Goal: Check status: Check status

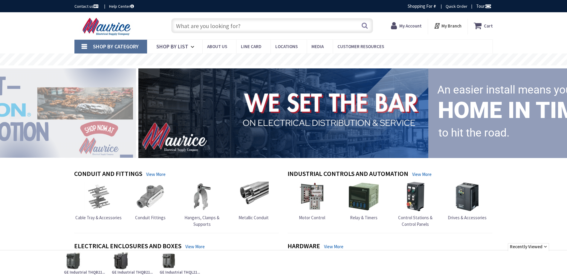
click at [416, 27] on strong "My Account" at bounding box center [411, 26] width 22 height 6
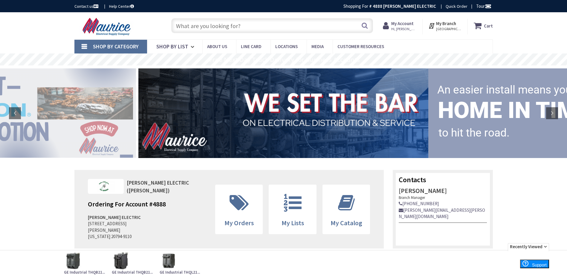
click at [404, 22] on strong "My Account" at bounding box center [403, 24] width 22 height 6
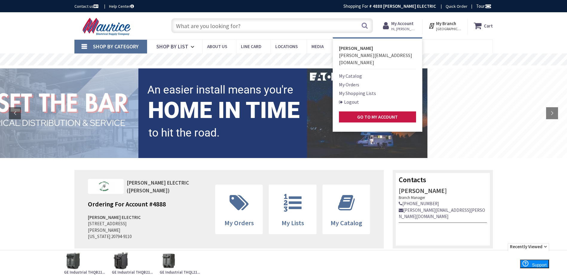
click at [354, 81] on link "My Orders" at bounding box center [349, 84] width 20 height 7
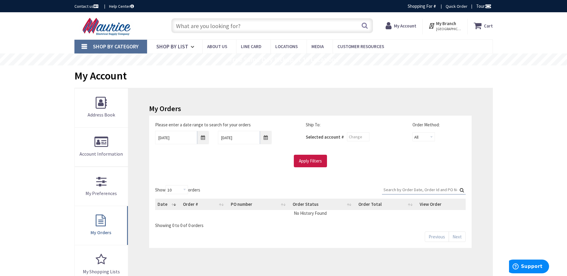
click at [404, 28] on strong "My Account" at bounding box center [405, 26] width 22 height 6
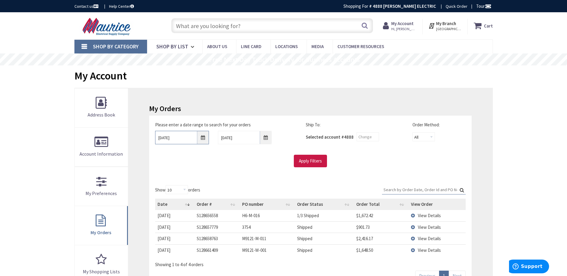
click at [185, 136] on input "8/27/2025" at bounding box center [182, 137] width 54 height 13
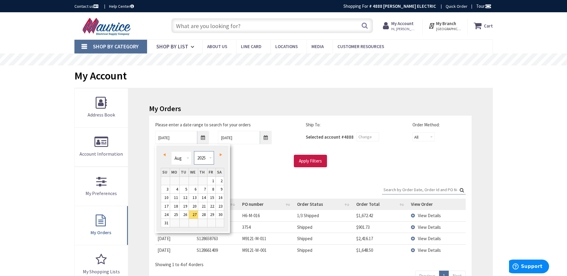
click at [208, 157] on select "1980 1981 1982 1983 1984 1985 1986 1987 1988 1989 1990 1991 1992 1993 1994 1995…" at bounding box center [204, 157] width 20 height 13
click at [189, 156] on select "Jan Feb Mar Apr May Jun Jul Aug Sep Oct Nov Dec" at bounding box center [181, 158] width 20 height 13
drag, startPoint x: 177, startPoint y: 181, endPoint x: 182, endPoint y: 178, distance: 5.2
click at [177, 180] on link "1" at bounding box center [174, 181] width 9 height 8
type input "01/01/2024"
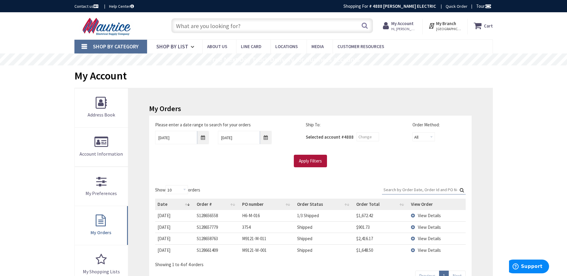
click at [309, 165] on input "Apply Filters" at bounding box center [310, 161] width 33 height 13
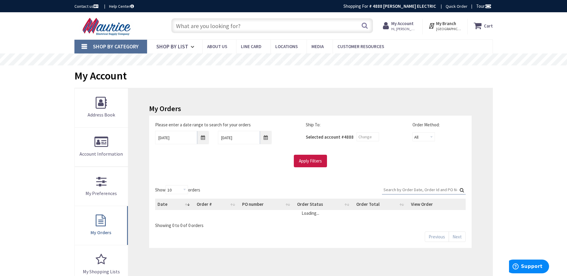
click at [439, 189] on input "Search:" at bounding box center [424, 189] width 84 height 9
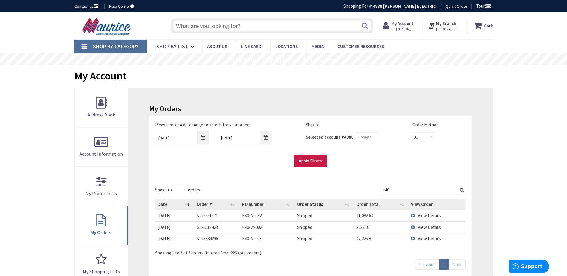
type input "r40"
click at [436, 231] on td "View Details" at bounding box center [437, 227] width 57 height 11
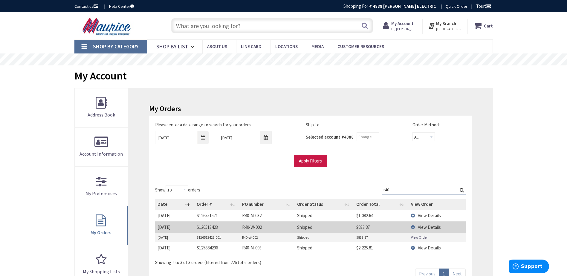
click at [436, 231] on td "View Details" at bounding box center [437, 227] width 57 height 11
